Goal: Find specific page/section: Find specific page/section

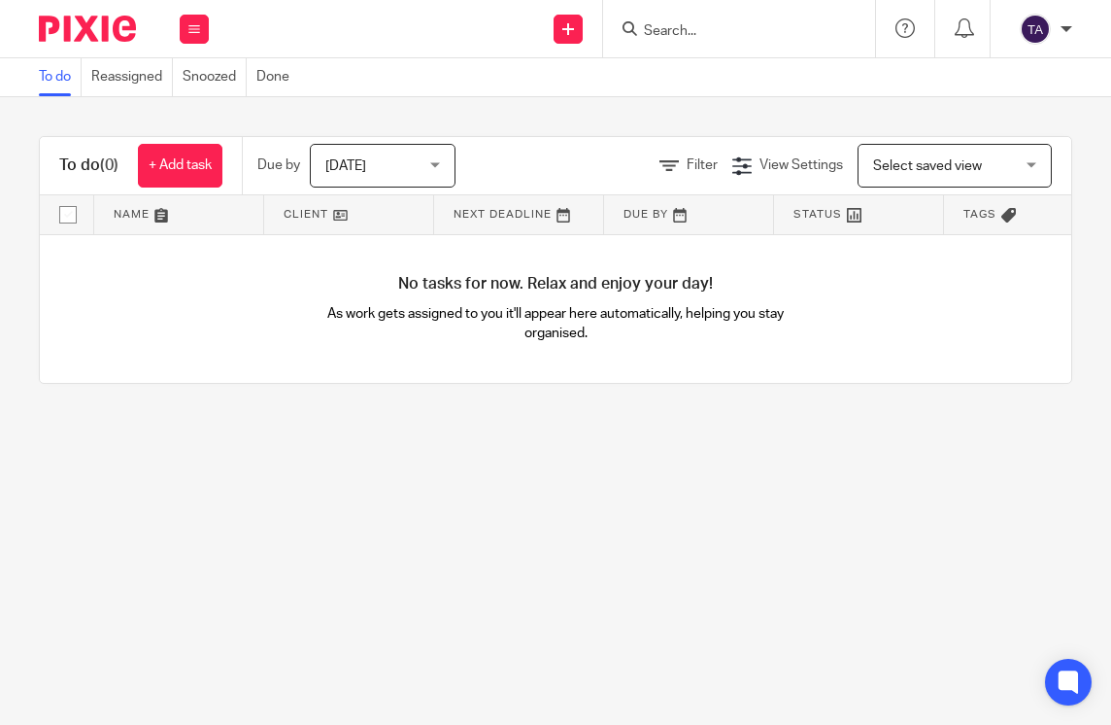
click at [698, 45] on div at bounding box center [739, 28] width 272 height 57
click at [685, 31] on input "Search" at bounding box center [729, 31] width 175 height 17
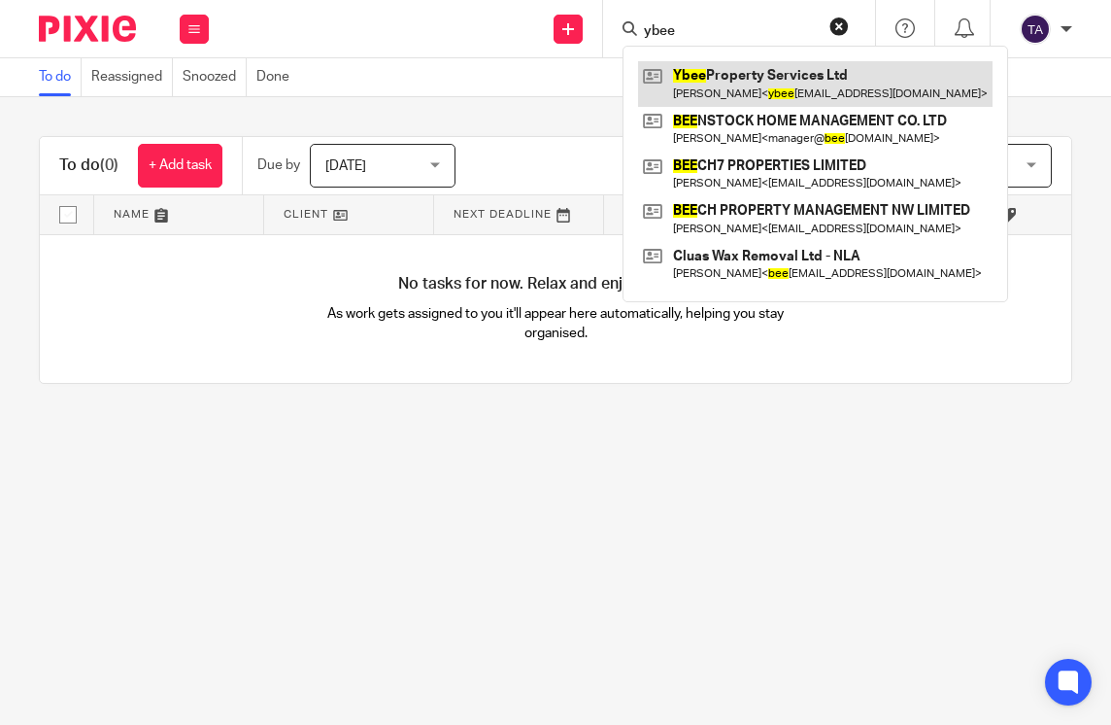
type input "ybee"
click at [771, 73] on link at bounding box center [815, 83] width 355 height 45
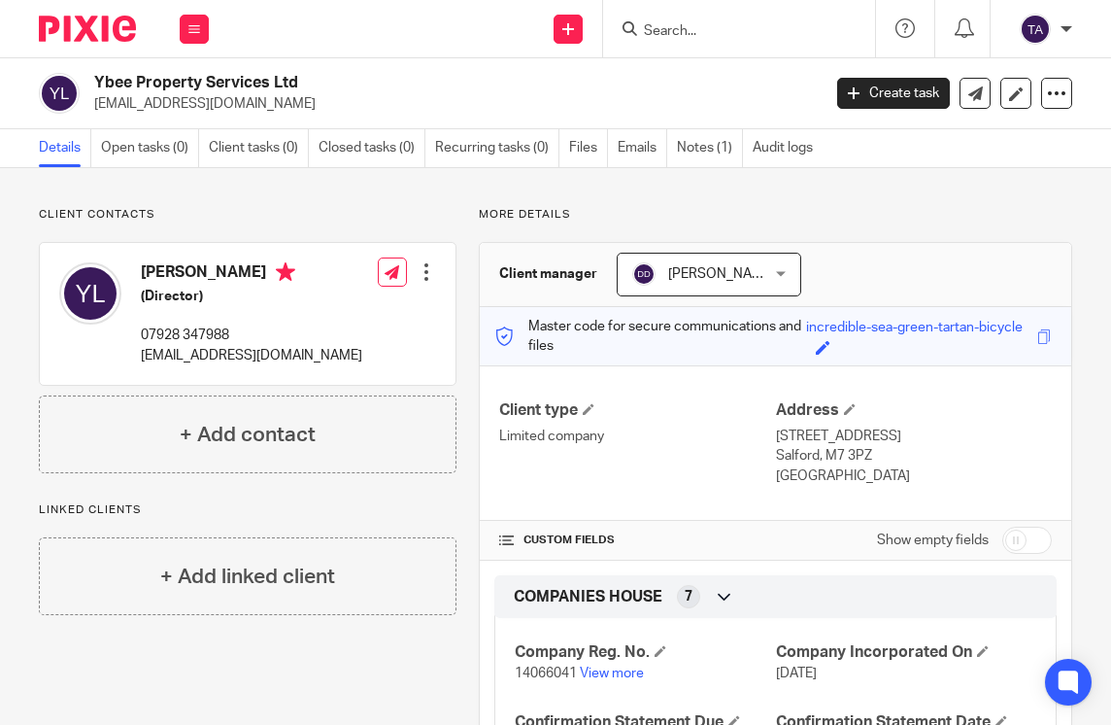
click at [711, 30] on input "Search" at bounding box center [729, 31] width 175 height 17
click at [721, 3] on div at bounding box center [739, 28] width 272 height 57
click at [722, 32] on input "Search" at bounding box center [729, 31] width 175 height 17
paste input "PRIME COLLECTIONS LTD"
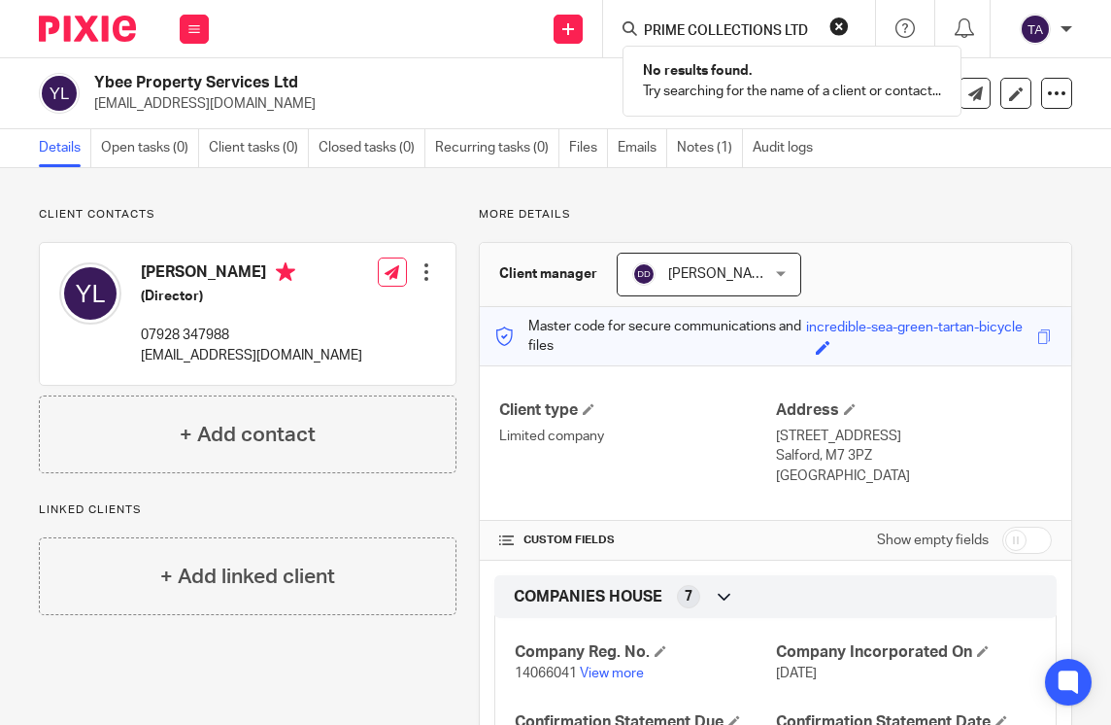
type input "PRIME COLLECTIONS LTD"
click at [840, 28] on button "reset" at bounding box center [838, 26] width 19 height 19
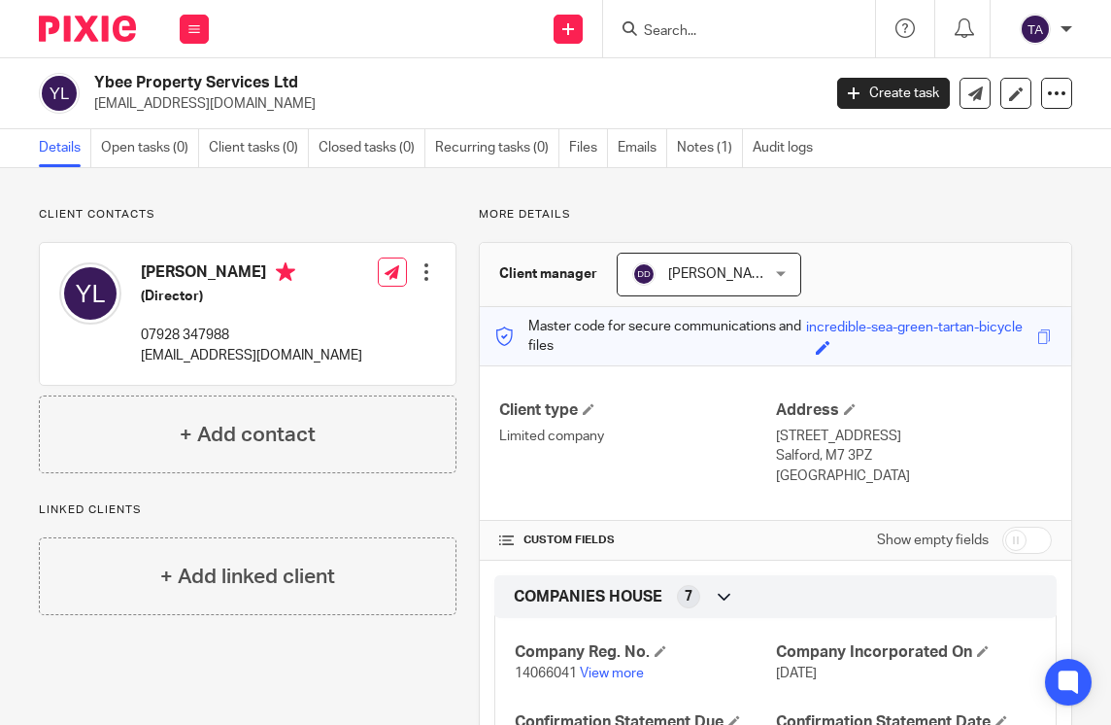
click at [727, 26] on input "Search" at bounding box center [729, 31] width 175 height 17
click at [756, 29] on input "Search" at bounding box center [729, 31] width 175 height 17
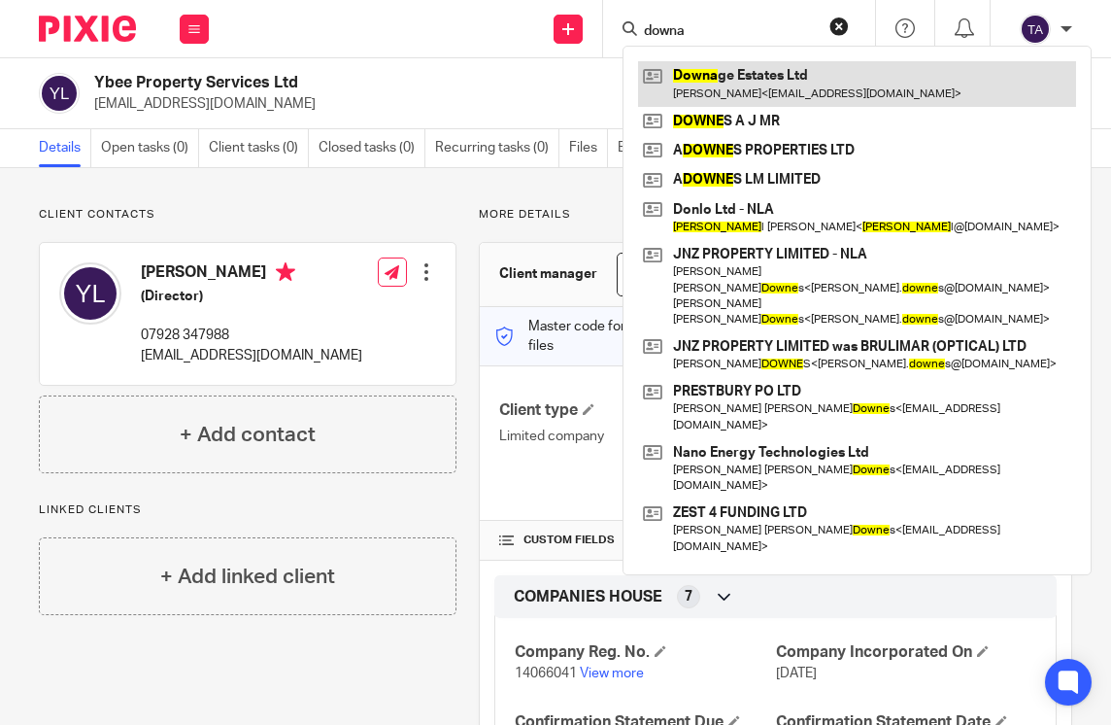
type input "downa"
click at [710, 82] on link at bounding box center [857, 83] width 438 height 45
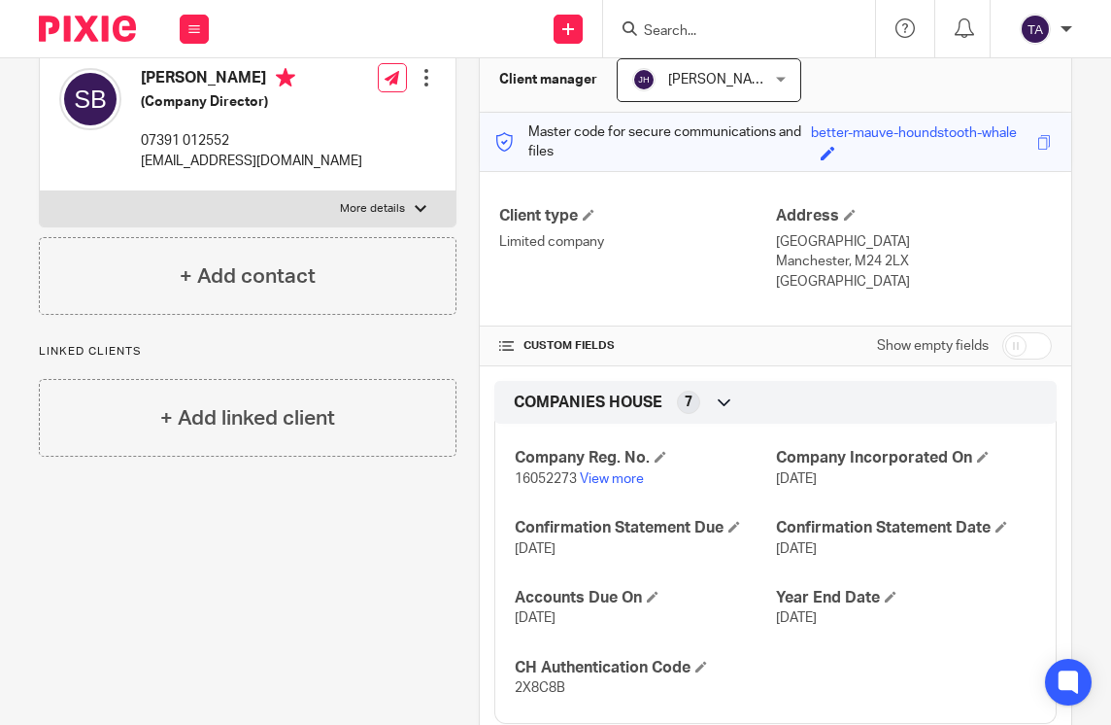
scroll to position [248, 0]
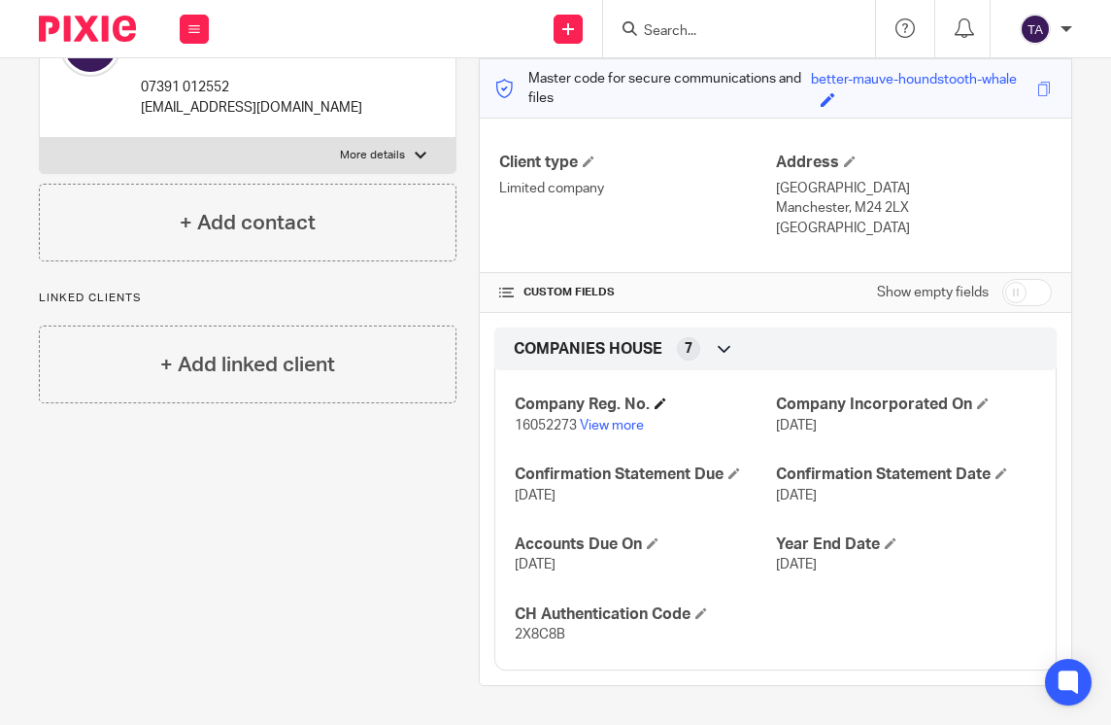
click at [538, 411] on h4 "Company Reg. No." at bounding box center [645, 404] width 260 height 20
drag, startPoint x: 572, startPoint y: 422, endPoint x: 503, endPoint y: 419, distance: 69.1
click at [503, 419] on div "Company Reg. No. 16052273 View more Company Incorporated On 31 Oct 2024 Confirm…" at bounding box center [775, 512] width 562 height 314
copy span "16052273"
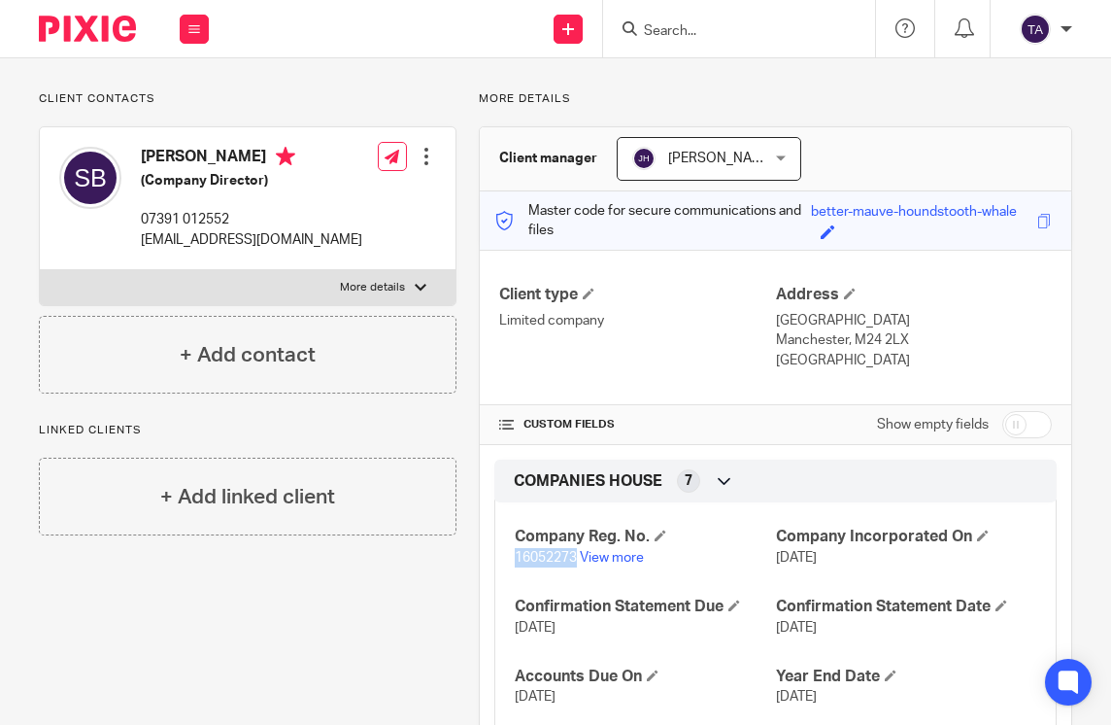
scroll to position [0, 0]
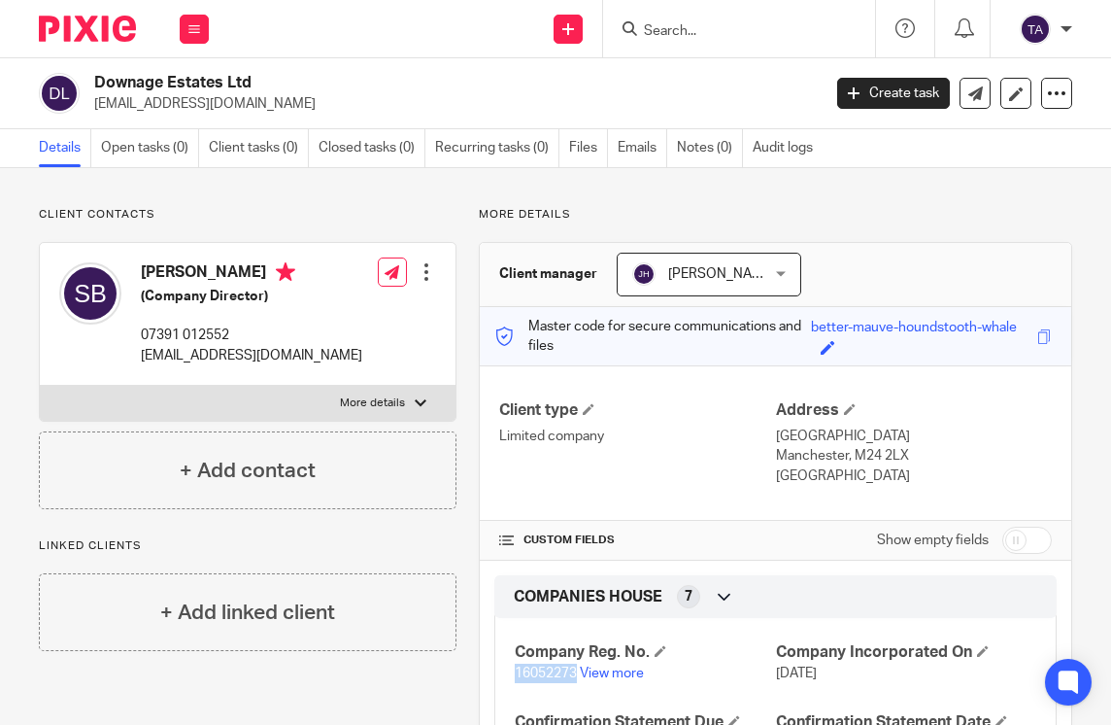
click at [426, 277] on div at bounding box center [426, 271] width 19 height 19
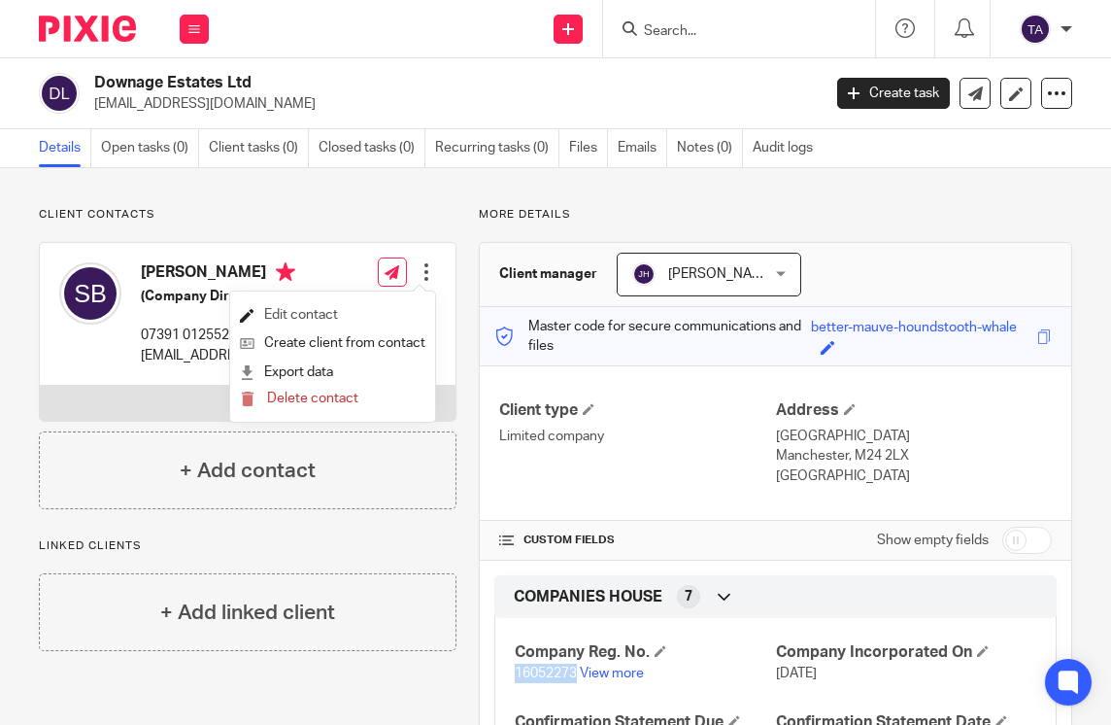
click at [360, 319] on link "Edit contact" at bounding box center [333, 315] width 186 height 28
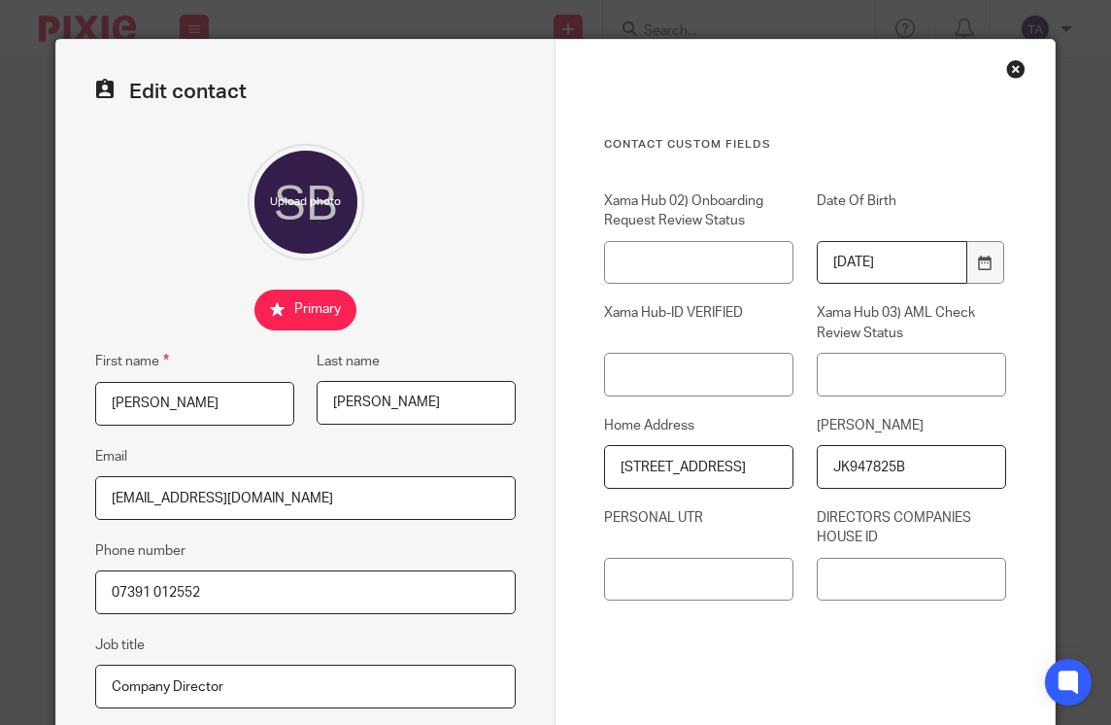
drag, startPoint x: 869, startPoint y: 473, endPoint x: 811, endPoint y: 473, distance: 58.3
click at [817, 473] on input "JK947825B" at bounding box center [911, 467] width 189 height 44
click at [696, 476] on input "FLAT 6, YEW TREE COURT, BRIDGE LANE, LONDON, NW11 0RA" at bounding box center [698, 467] width 189 height 44
drag, startPoint x: 727, startPoint y: 467, endPoint x: 859, endPoint y: 479, distance: 131.6
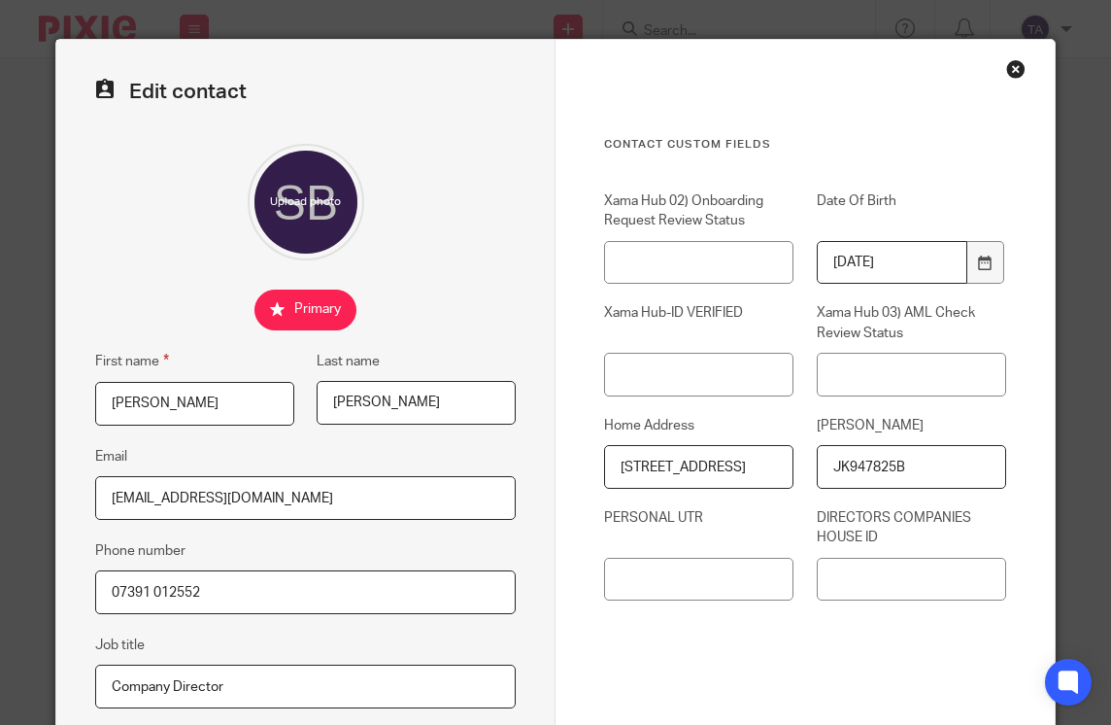
click at [859, 479] on div "Xama Hub 02) Onboarding Request Review Status Date Of Birth 1992-06-03 Xama Hub…" at bounding box center [794, 405] width 424 height 428
click at [666, 476] on input "FLAT 6, YEW TREE COURT, BRIDGE LANE, LONDON, NW11 0RA" at bounding box center [698, 467] width 189 height 44
drag, startPoint x: 775, startPoint y: 467, endPoint x: 527, endPoint y: 467, distance: 247.7
click at [527, 467] on form "Edit contact First name Shloime Last name Breuer Email info@mbtechdesign.com Ph…" at bounding box center [555, 511] width 998 height 943
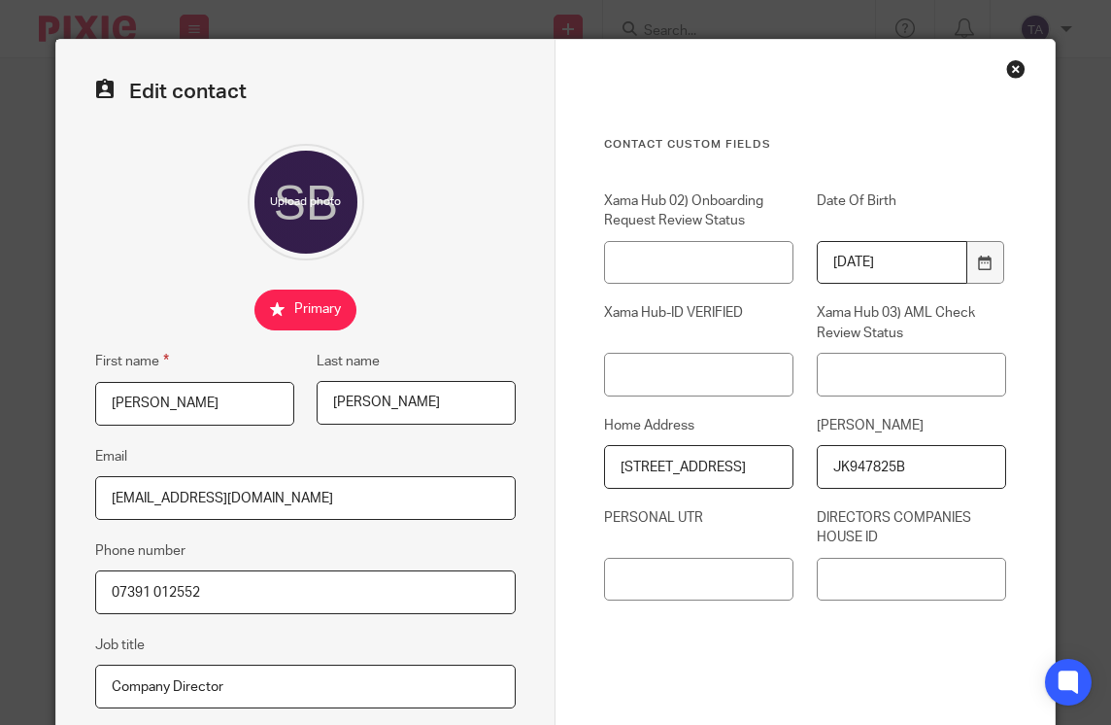
click at [1011, 72] on div "Close this dialog window" at bounding box center [1015, 68] width 19 height 19
click at [1011, 66] on div "Close this dialog window" at bounding box center [1015, 68] width 19 height 19
click at [1007, 69] on div "Close this dialog window" at bounding box center [1015, 68] width 19 height 19
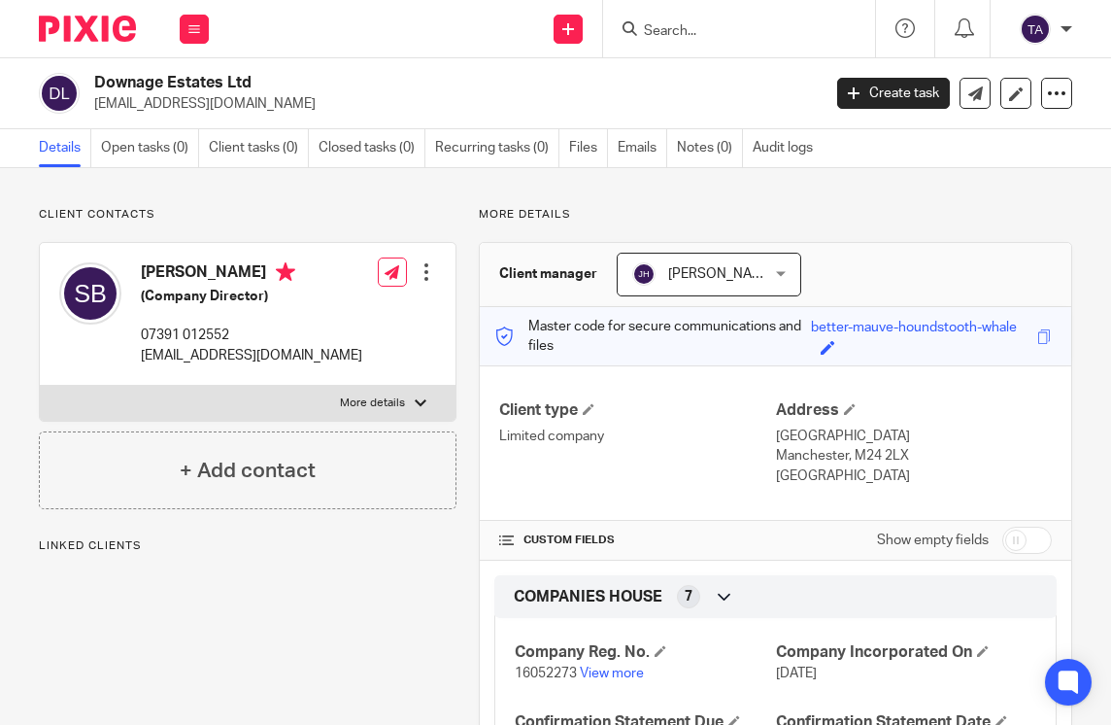
drag, startPoint x: 287, startPoint y: 82, endPoint x: 90, endPoint y: 83, distance: 197.2
click at [90, 83] on div "Downage Estates Ltd info@mbtechdesign.com" at bounding box center [423, 93] width 769 height 41
copy h2 "Downage Estates Ltd"
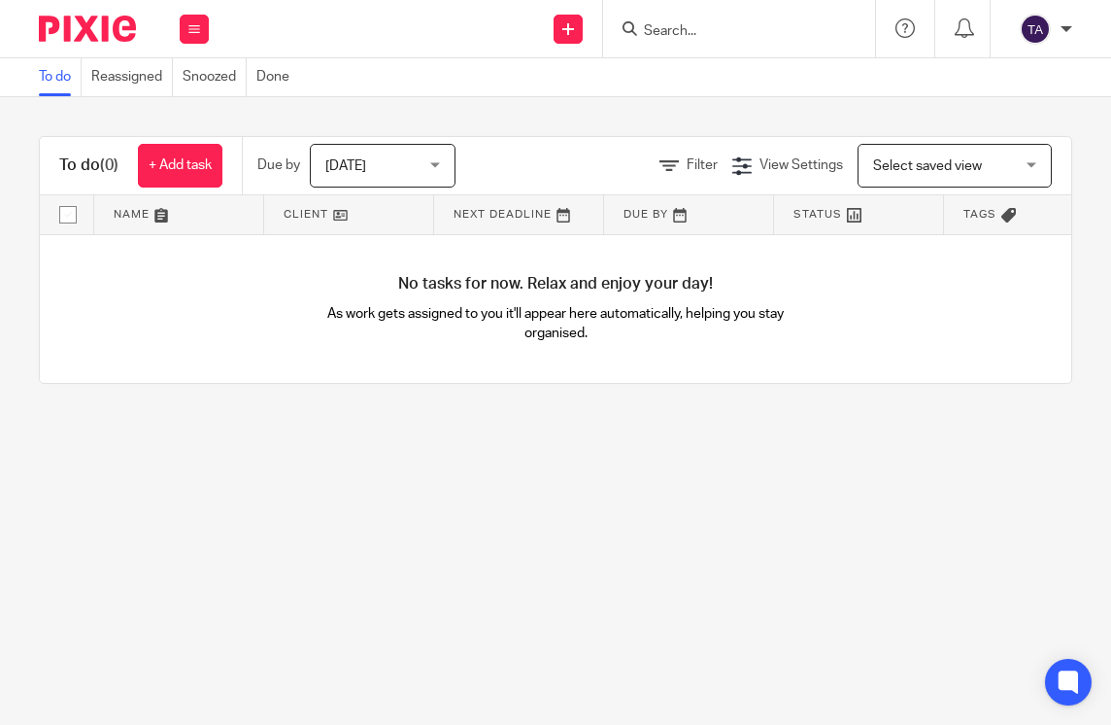
click at [687, 23] on input "Search" at bounding box center [729, 31] width 175 height 17
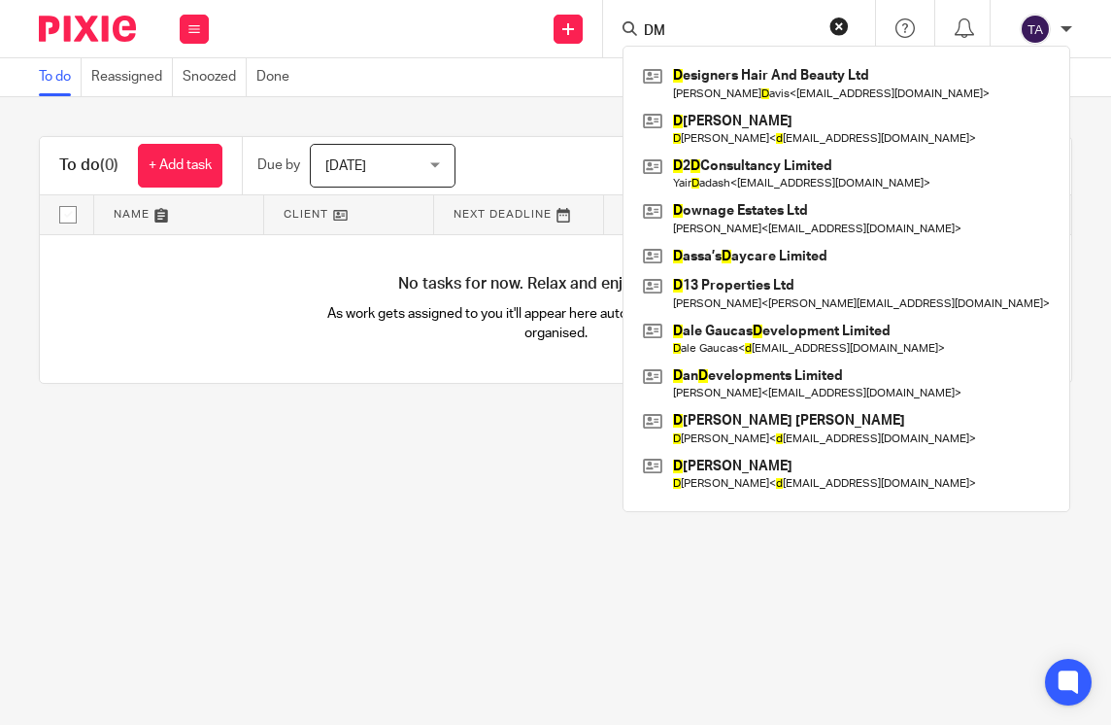
type input "DMB"
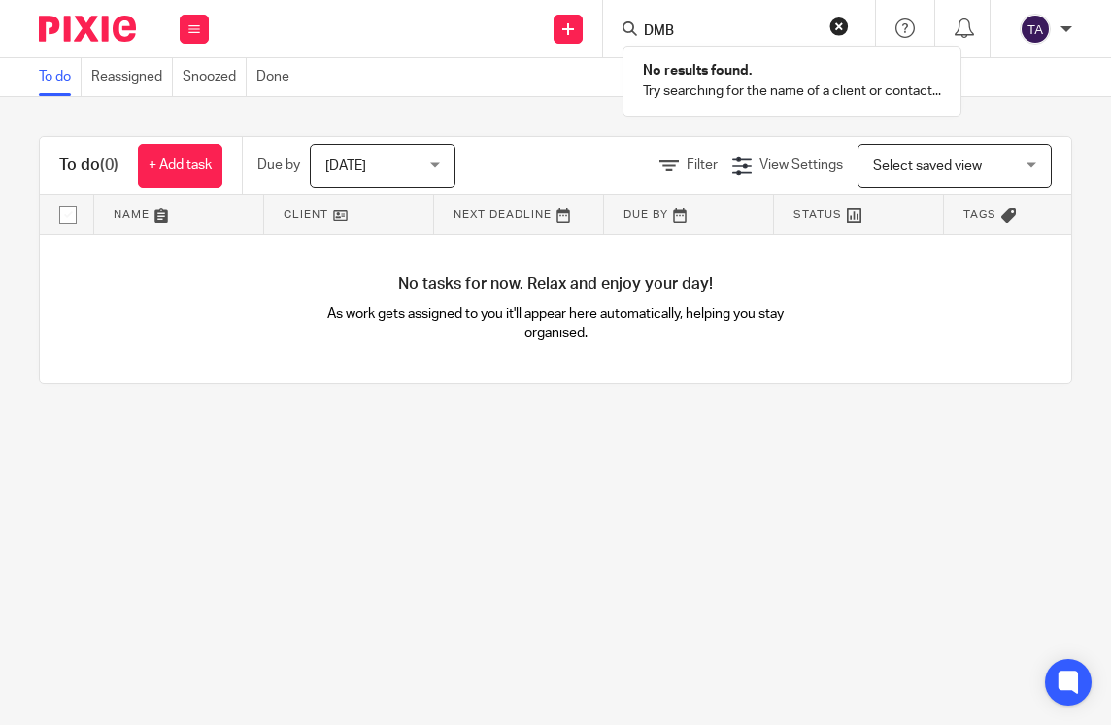
drag, startPoint x: 687, startPoint y: 25, endPoint x: 596, endPoint y: 28, distance: 90.4
click at [596, 28] on div "Send new email Create task Add client Request signature DMB No results found. T…" at bounding box center [669, 28] width 883 height 57
